Goal: Register for event/course

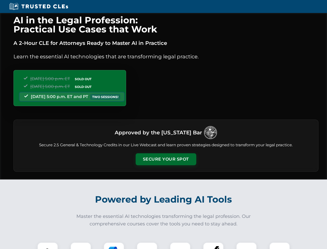
click at [166, 159] on button "Secure Your Spot" at bounding box center [166, 159] width 61 height 12
